Goal: Task Accomplishment & Management: Manage account settings

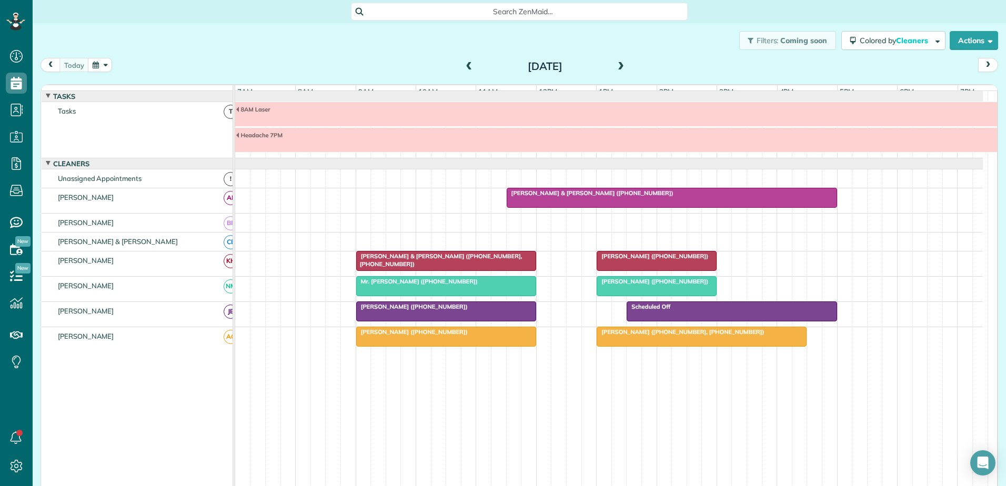
scroll to position [18, 0]
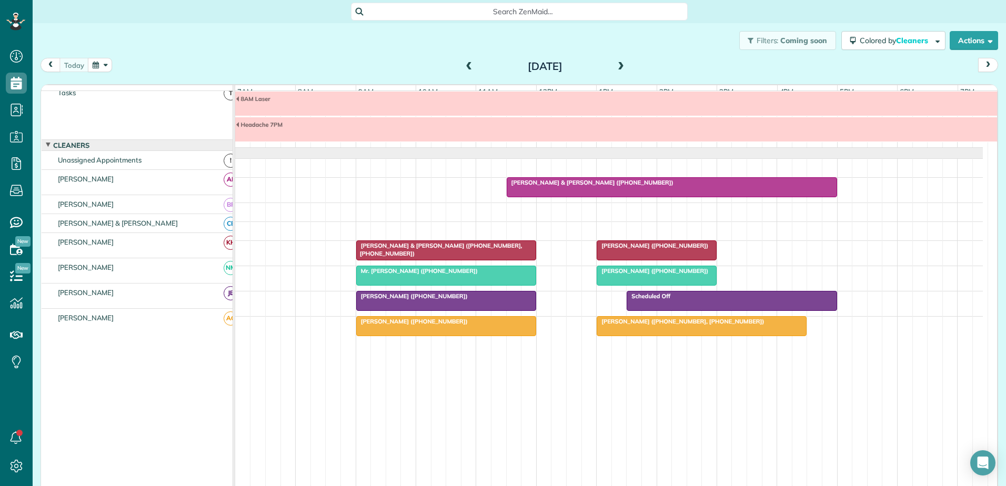
click at [404, 249] on div "[PERSON_NAME] & [PERSON_NAME] ([PHONE_NUMBER], [PHONE_NUMBER])" at bounding box center [446, 249] width 174 height 15
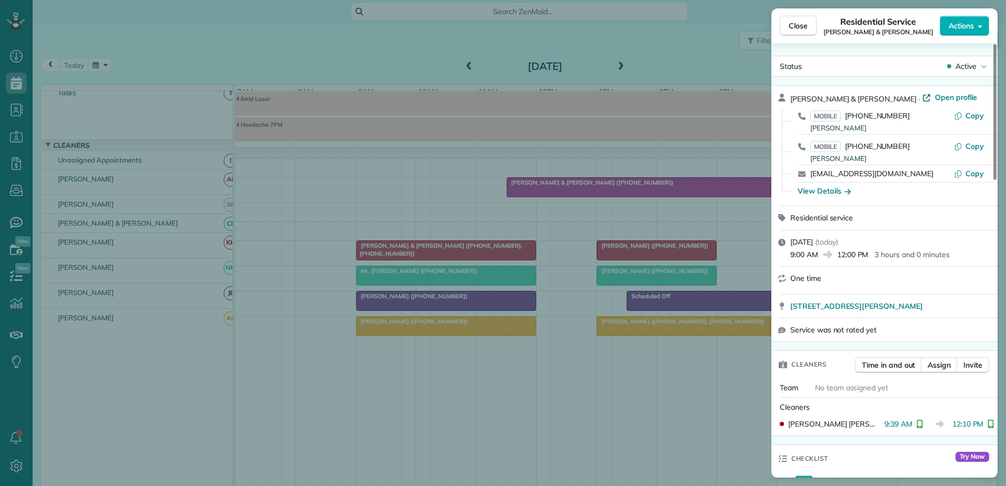
click at [404, 249] on div "Close Residential Service [PERSON_NAME] & [PERSON_NAME] Actions Status Active […" at bounding box center [503, 243] width 1006 height 486
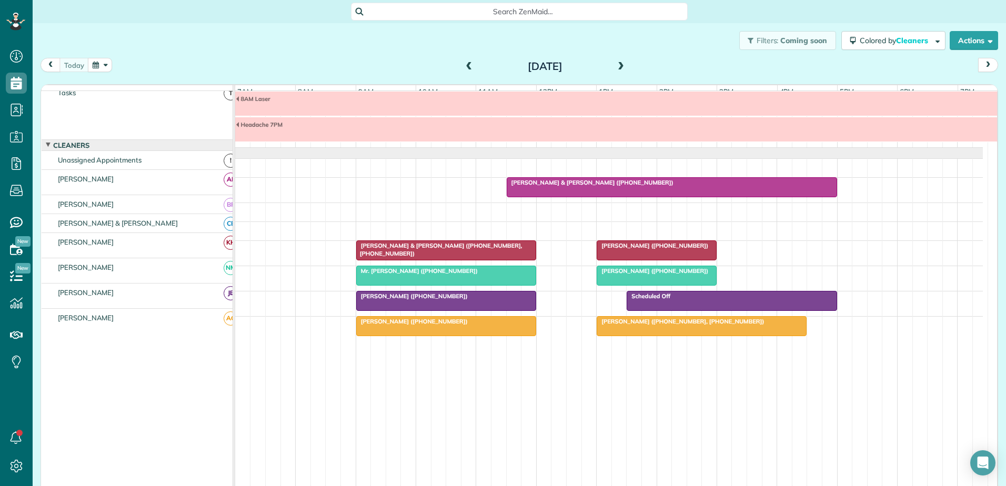
click at [460, 252] on div at bounding box center [446, 250] width 179 height 19
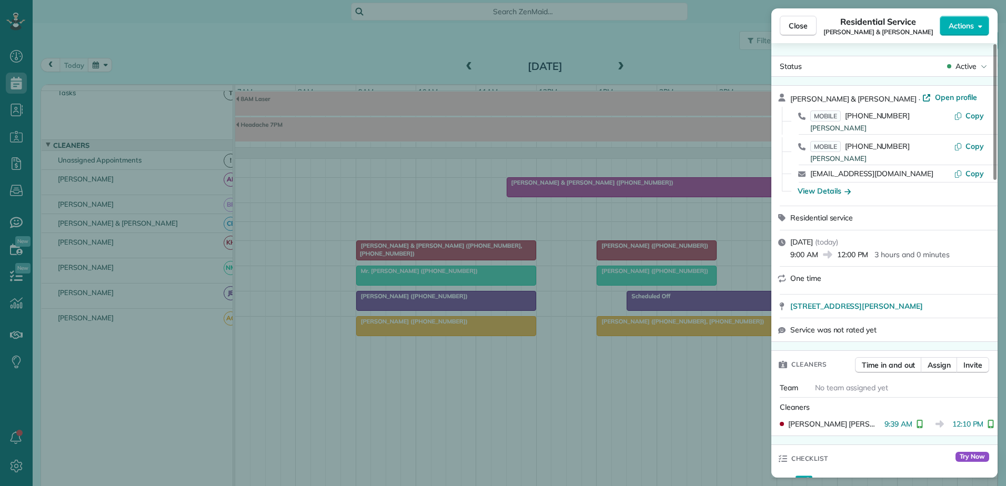
click at [460, 252] on div "Close Residential Service [PERSON_NAME] & [PERSON_NAME] Actions Status Active […" at bounding box center [503, 243] width 1006 height 486
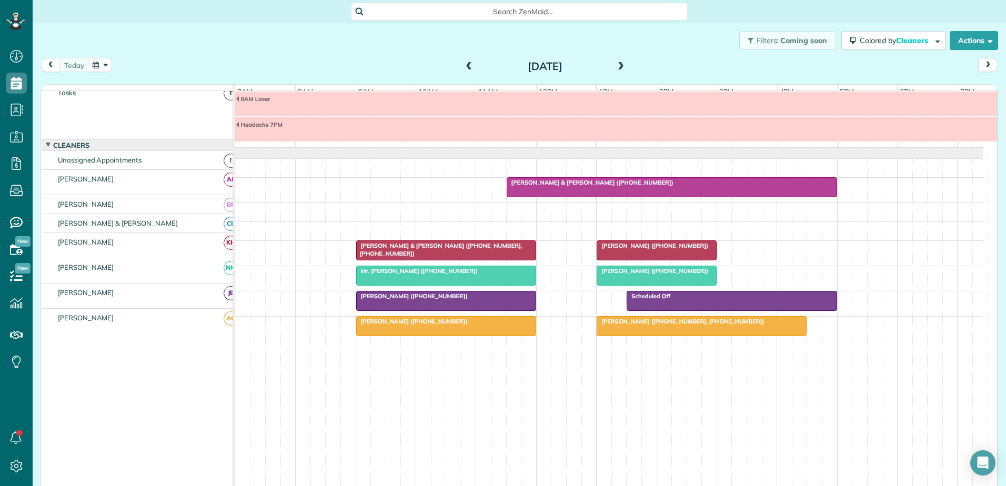
click at [600, 179] on span "[PERSON_NAME] & [PERSON_NAME] ([PHONE_NUMBER])" at bounding box center [590, 182] width 168 height 7
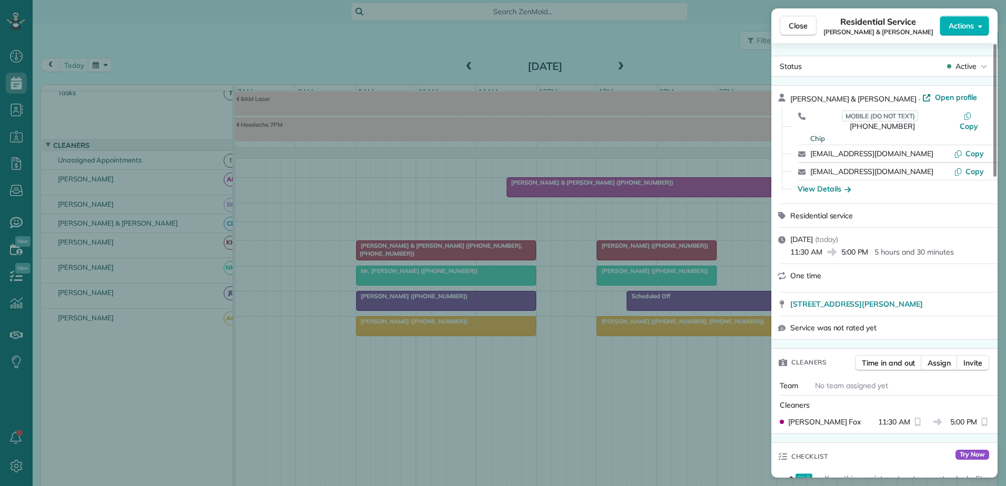
click at [599, 184] on div "Close Residential Service Chip & [PERSON_NAME] Actions Status Active Chip & [PE…" at bounding box center [503, 243] width 1006 height 486
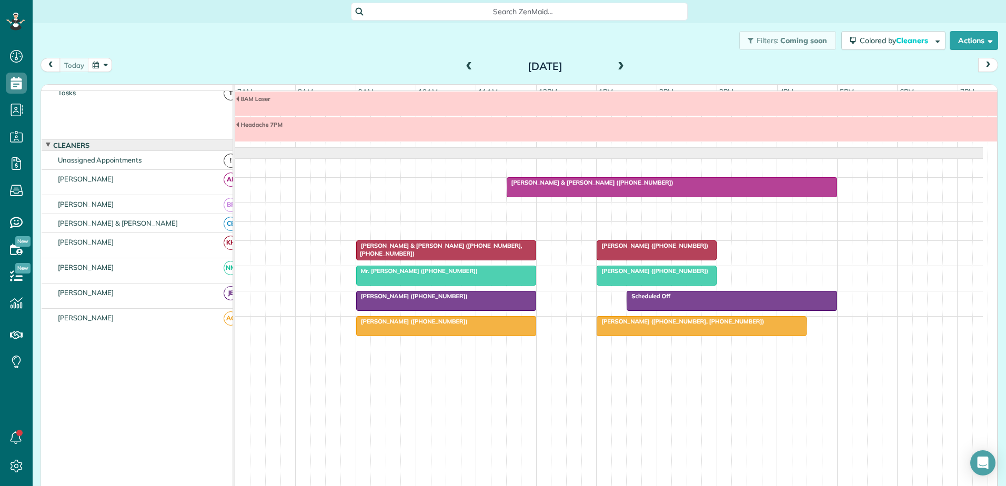
scroll to position [5, 5]
click at [465, 66] on span at bounding box center [469, 66] width 12 height 9
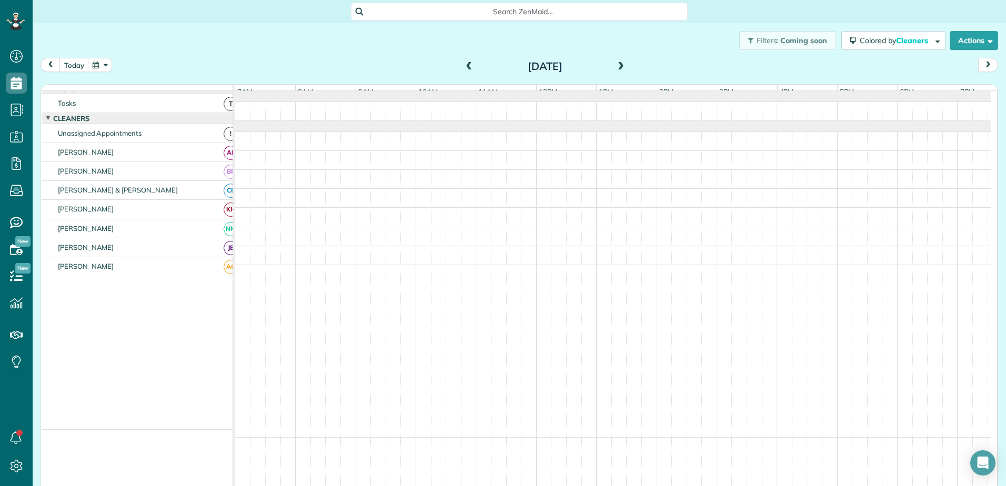
scroll to position [0, 0]
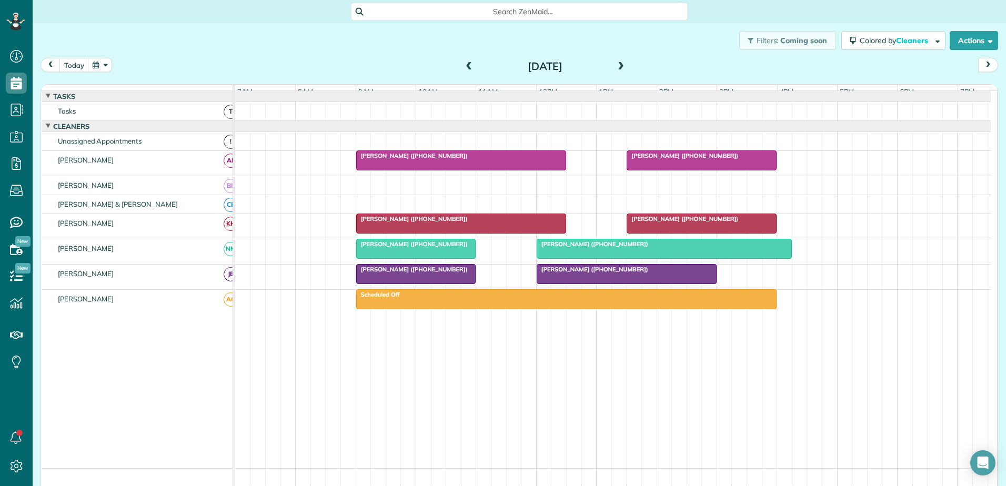
click at [427, 222] on span "Lauren Litaker (+19195947919)" at bounding box center [412, 218] width 113 height 7
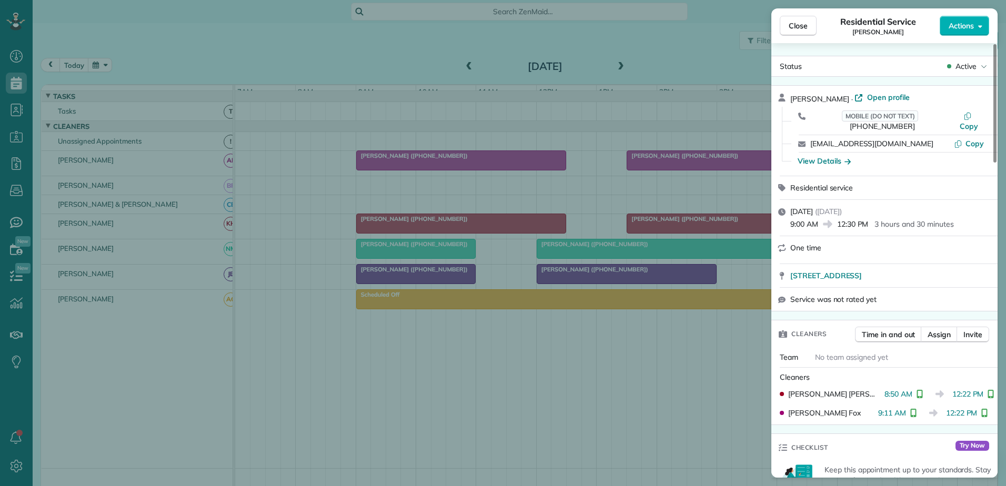
click at [427, 227] on div "Close Residential Service Lauren Litaker Actions Status Active Lauren Litaker ·…" at bounding box center [503, 243] width 1006 height 486
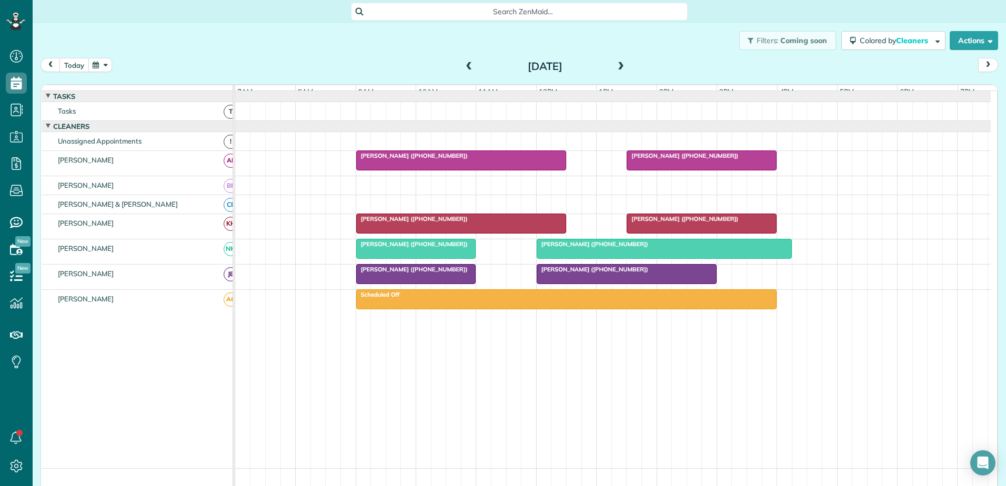
click at [80, 63] on button "today" at bounding box center [73, 65] width 29 height 14
